Goal: Check status: Check status

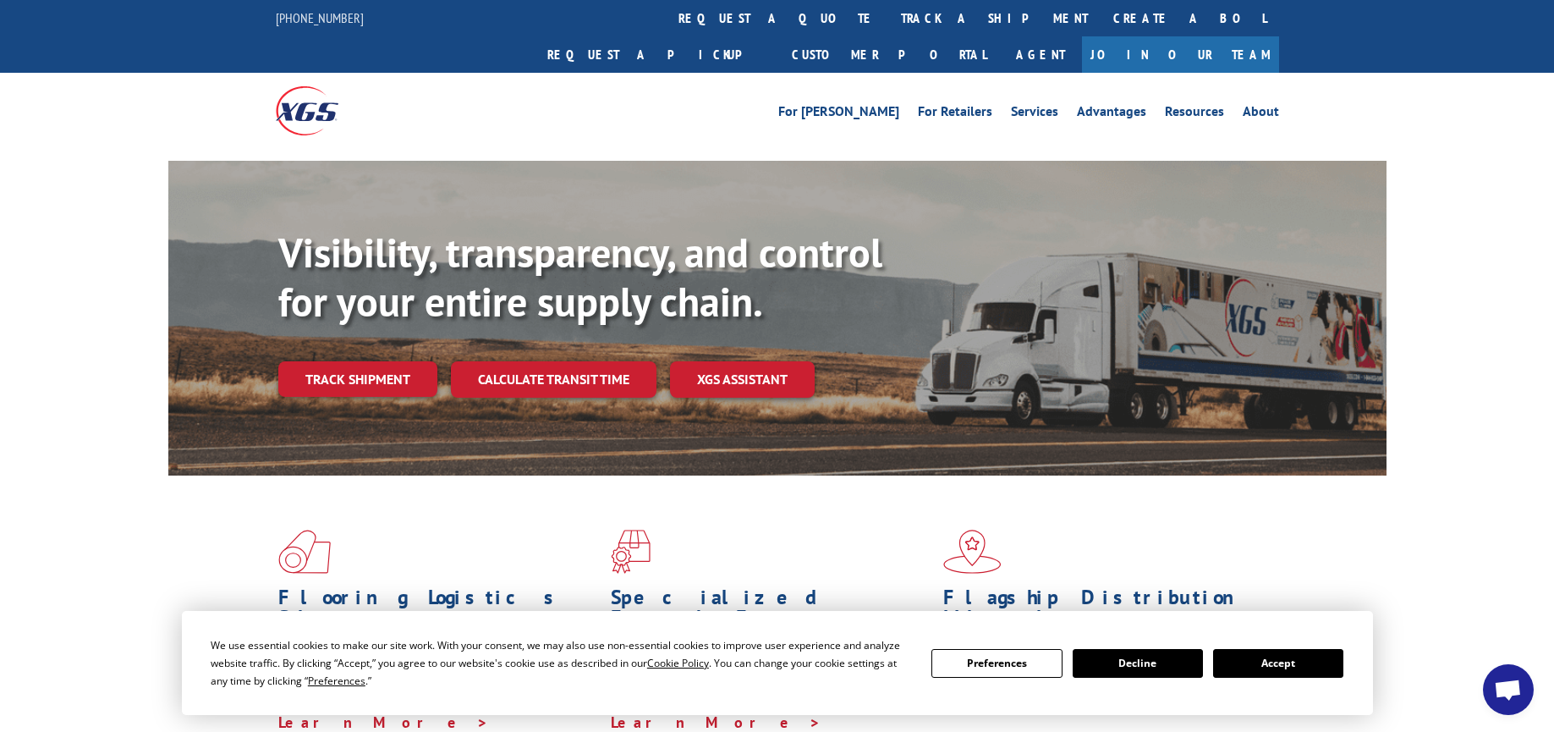
click at [1248, 657] on button "Accept" at bounding box center [1278, 663] width 130 height 29
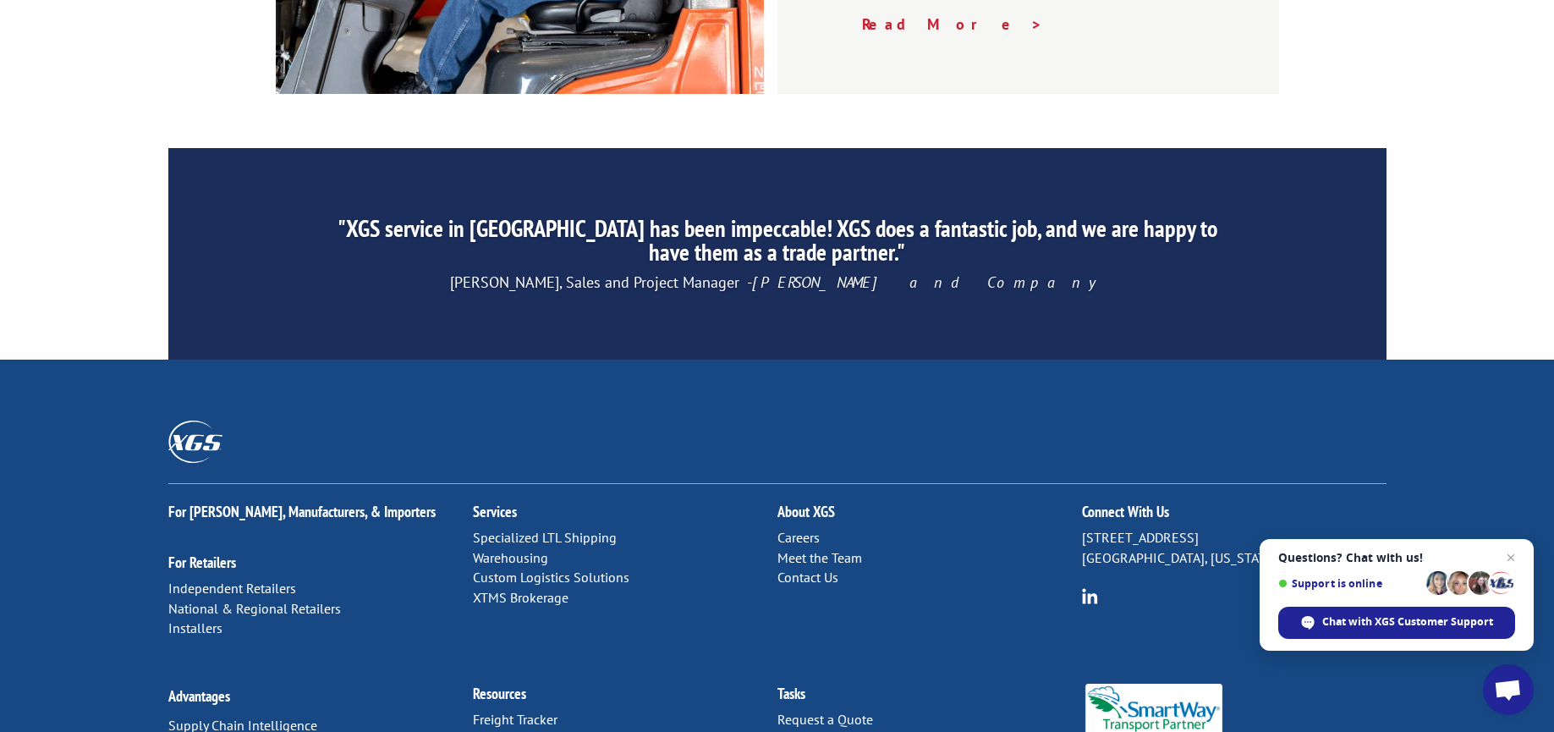
scroll to position [2610, 0]
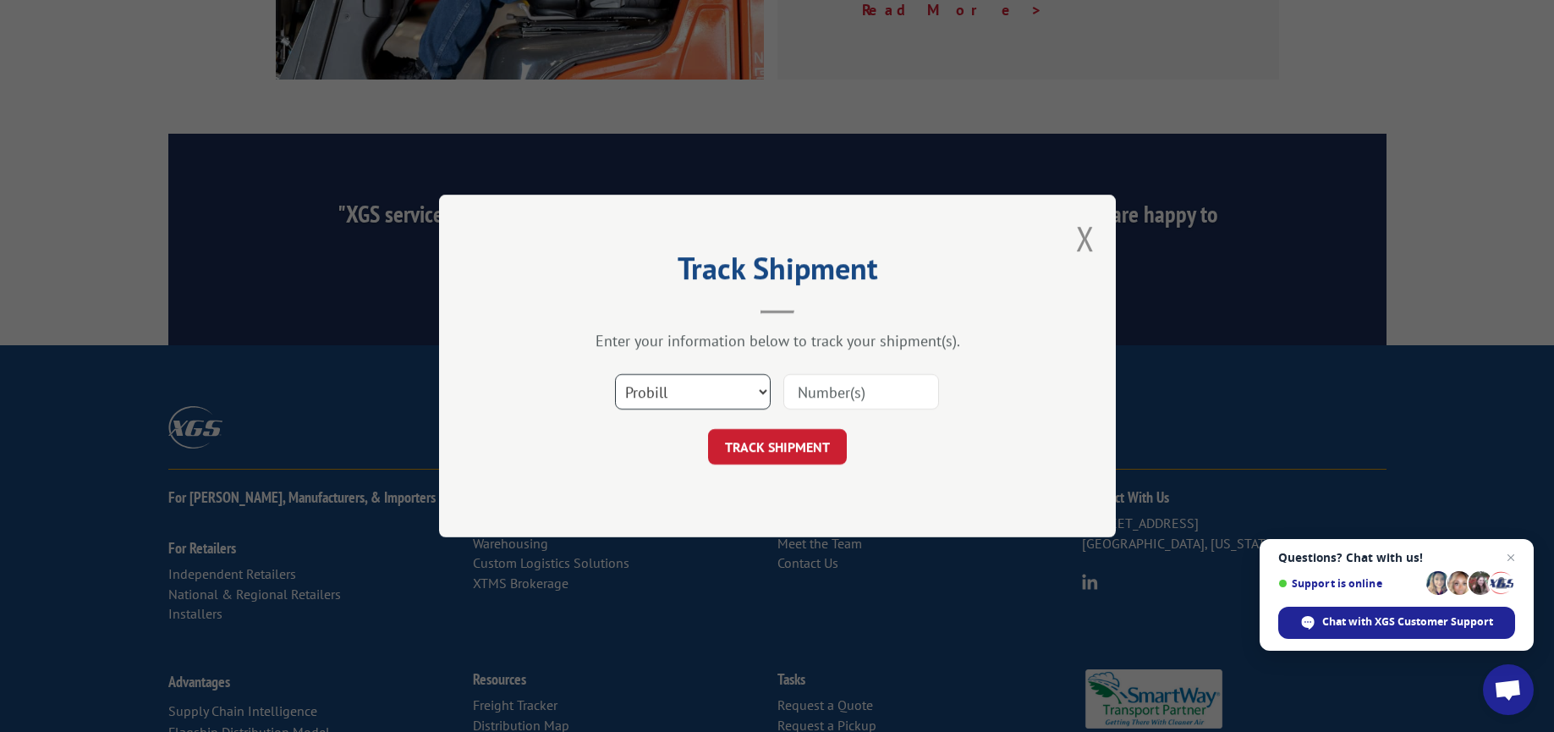
click at [742, 390] on select "Select category... Probill BOL PO" at bounding box center [693, 392] width 156 height 36
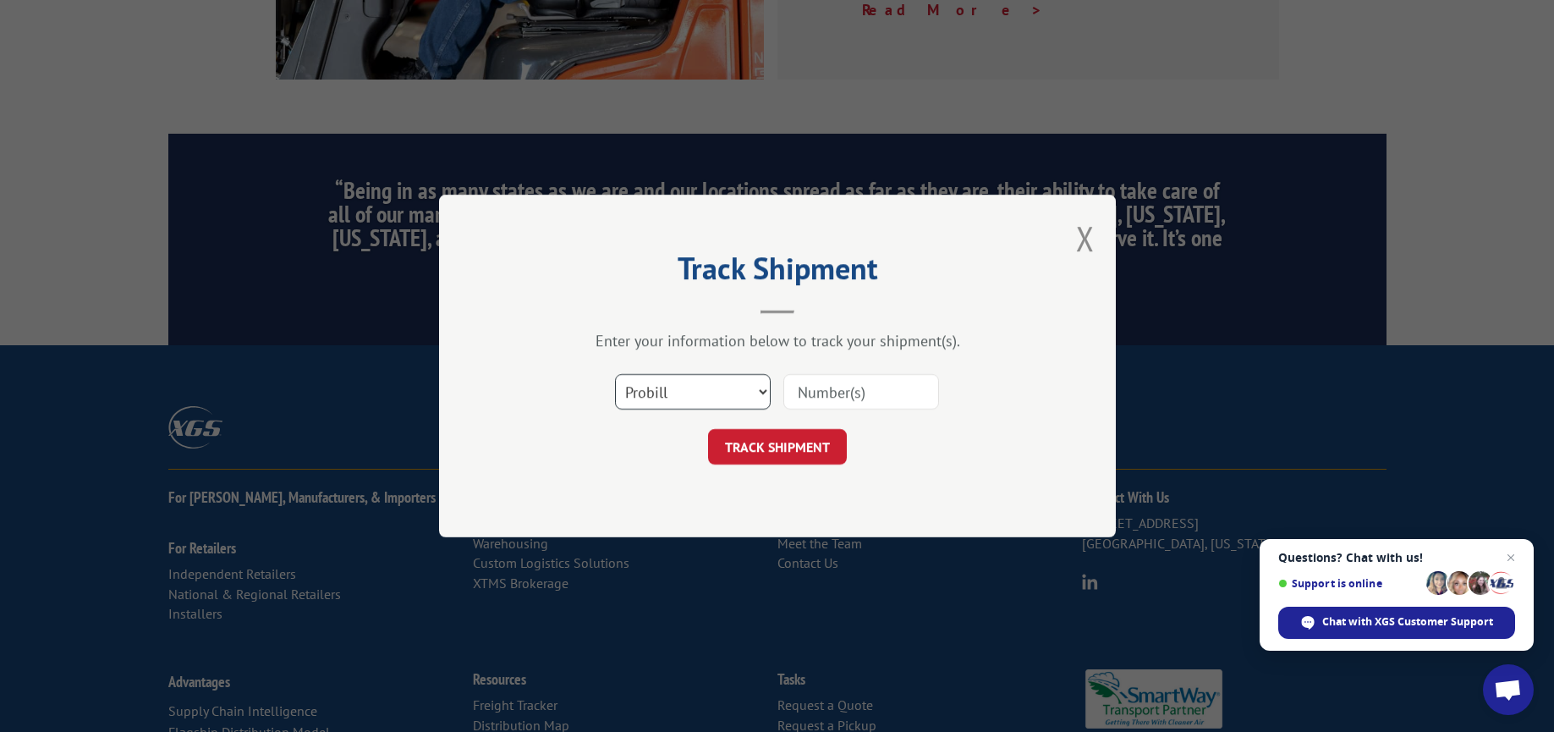
select select "bol"
click at [615, 374] on select "Select category... Probill BOL PO" at bounding box center [693, 392] width 156 height 36
click at [836, 394] on input at bounding box center [861, 392] width 156 height 36
paste input "17409541"
type input "17409541"
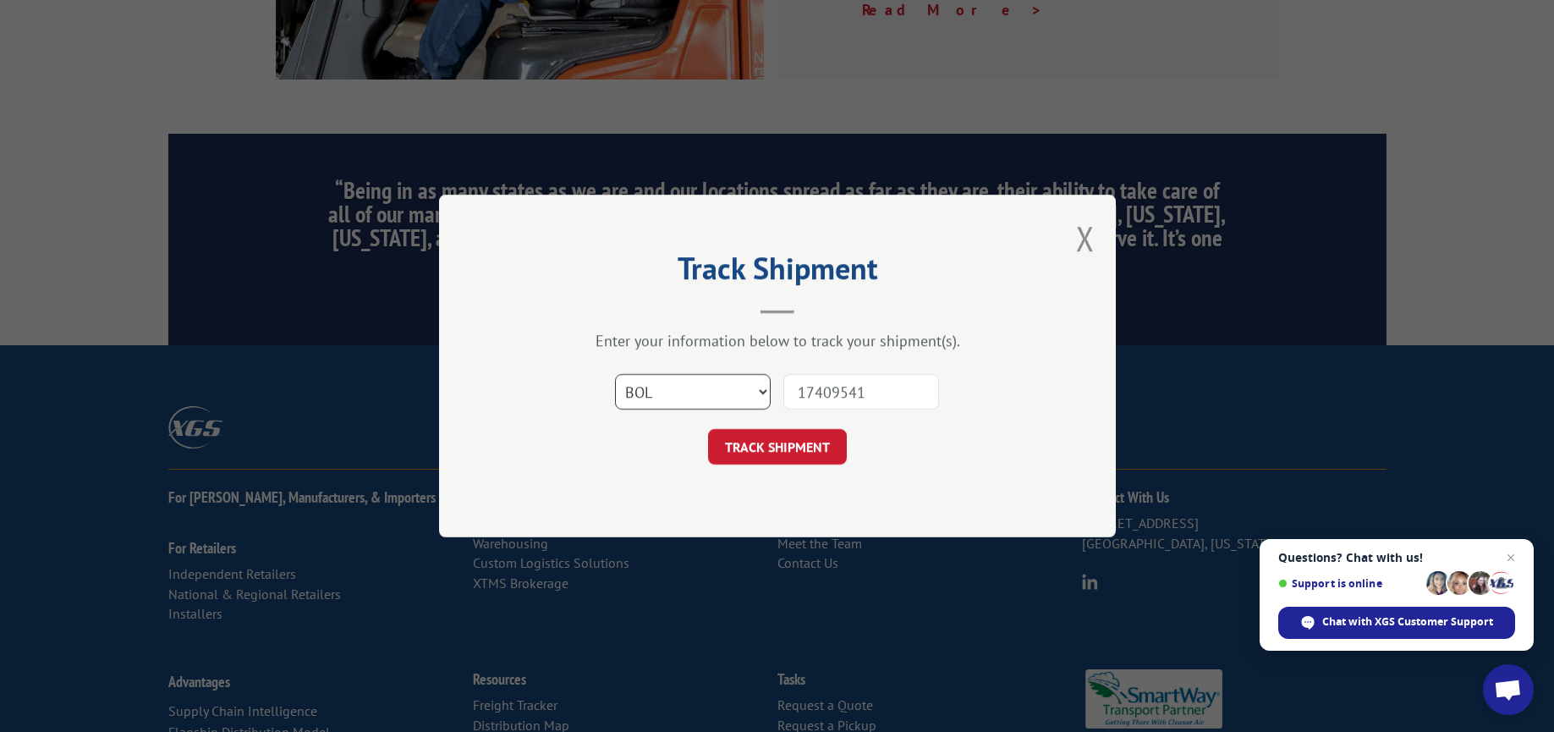
click at [706, 393] on select "Select category... Probill BOL PO" at bounding box center [693, 392] width 156 height 36
select select "probill"
click at [615, 374] on select "Select category... Probill BOL PO" at bounding box center [693, 392] width 156 height 36
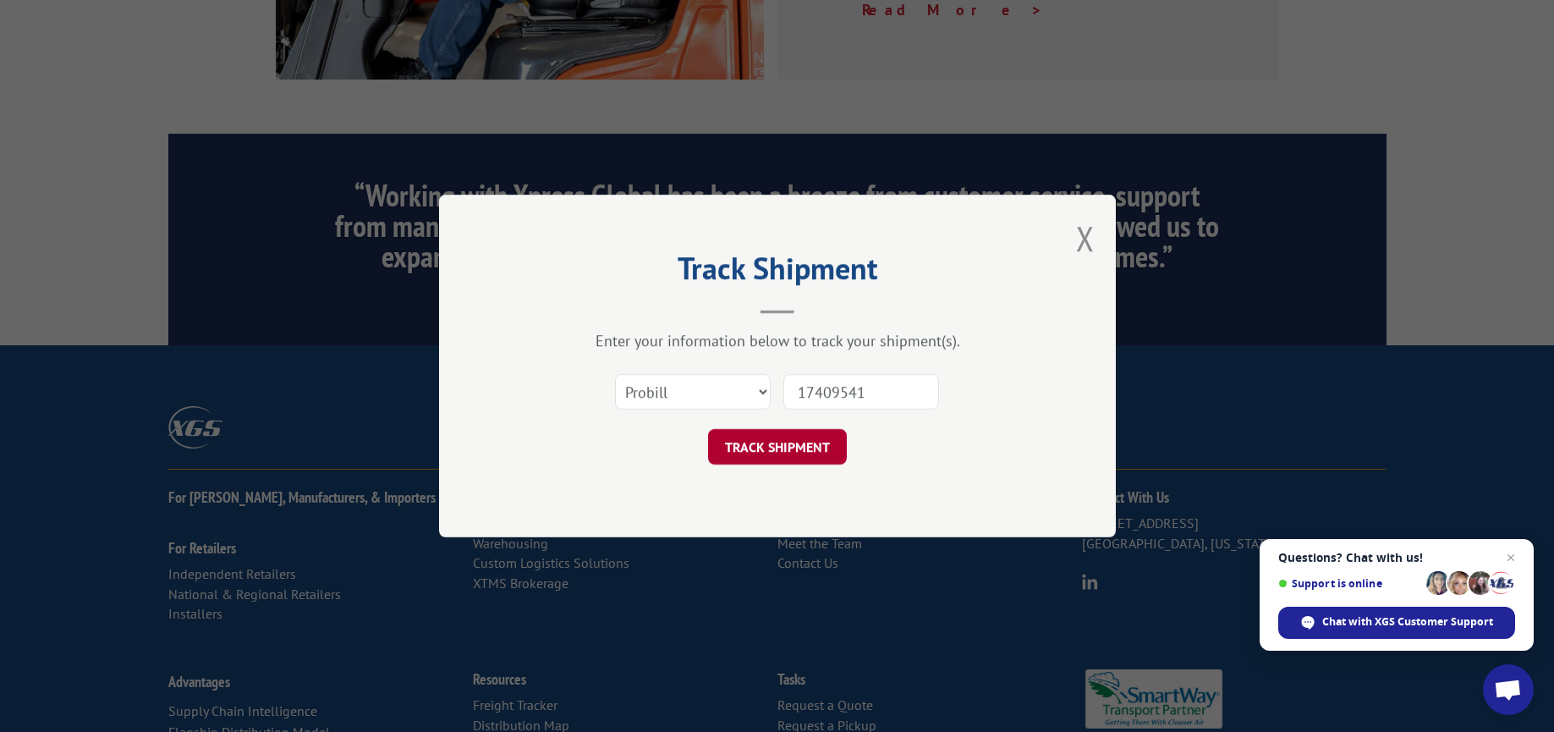
click at [794, 443] on button "TRACK SHIPMENT" at bounding box center [777, 447] width 139 height 36
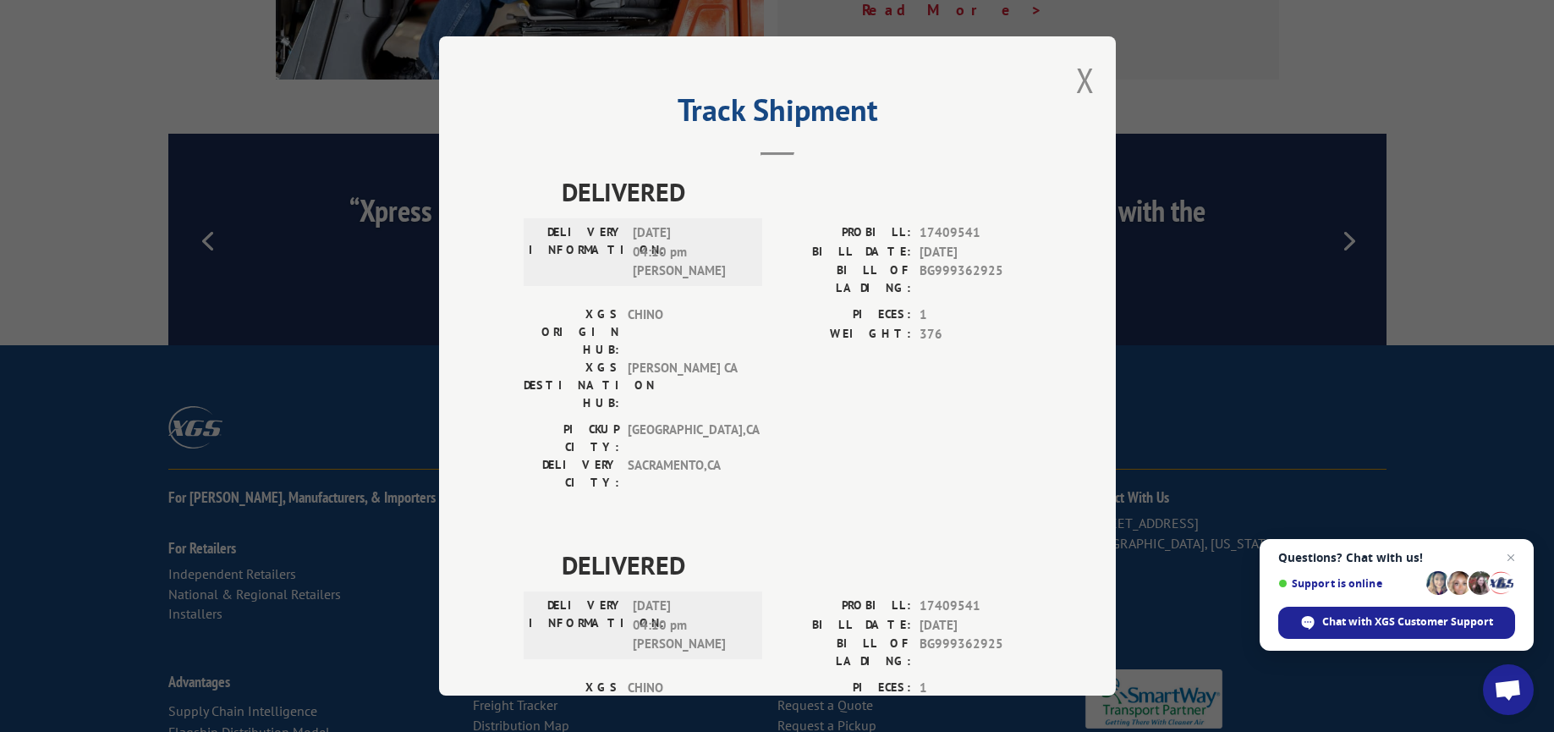
click at [1088, 86] on button "Close modal" at bounding box center [1085, 80] width 19 height 45
